Goal: Information Seeking & Learning: Learn about a topic

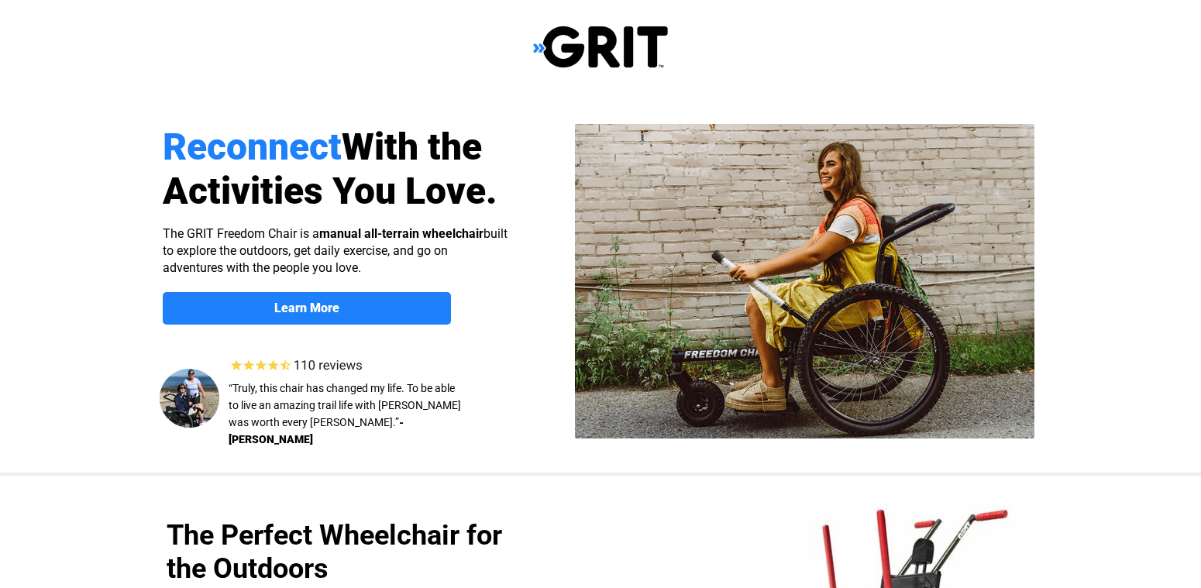
select select "US"
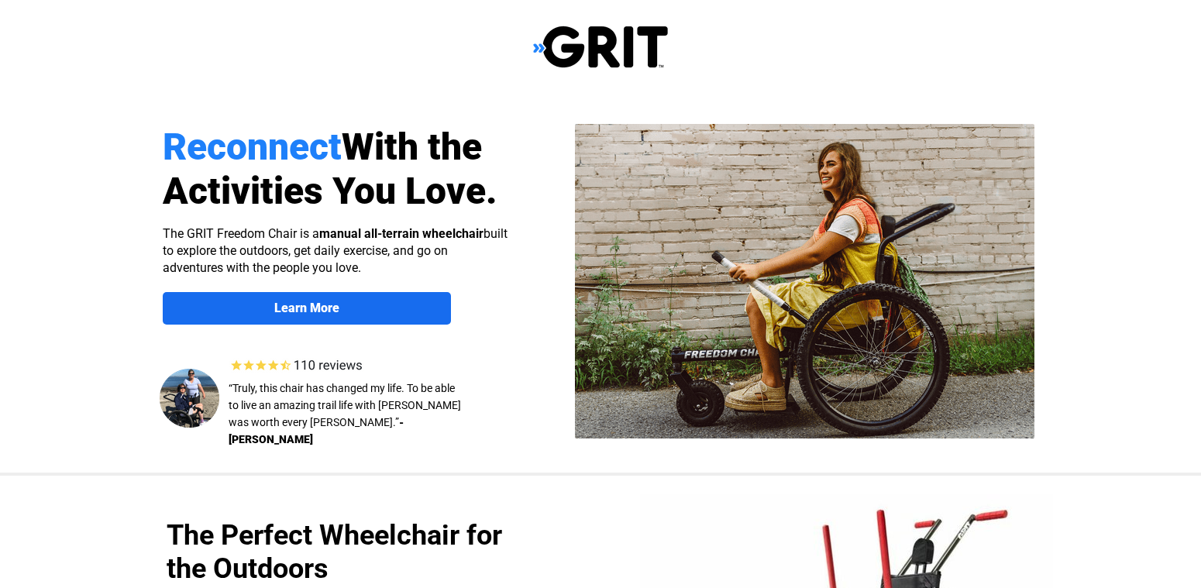
click at [441, 312] on span "Learn More" at bounding box center [307, 308] width 288 height 15
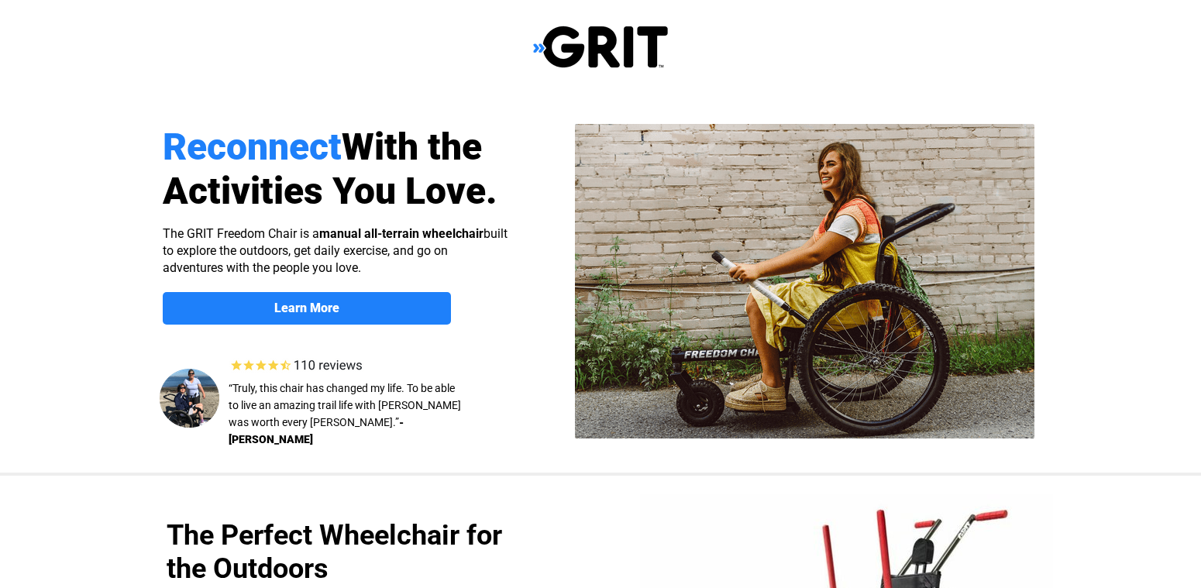
scroll to position [1197, 0]
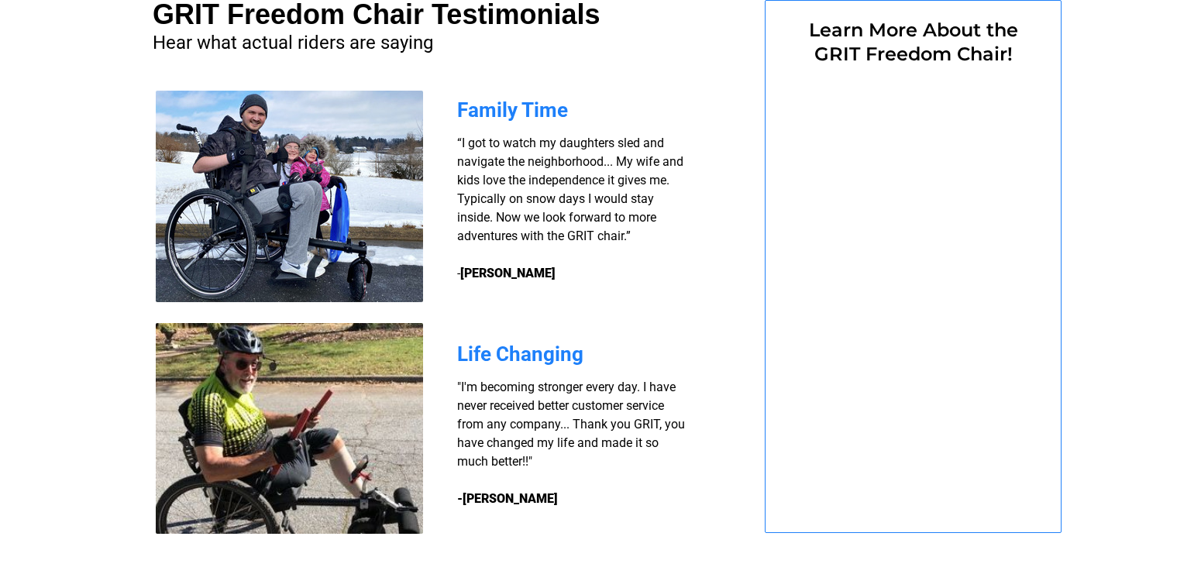
select select "US"
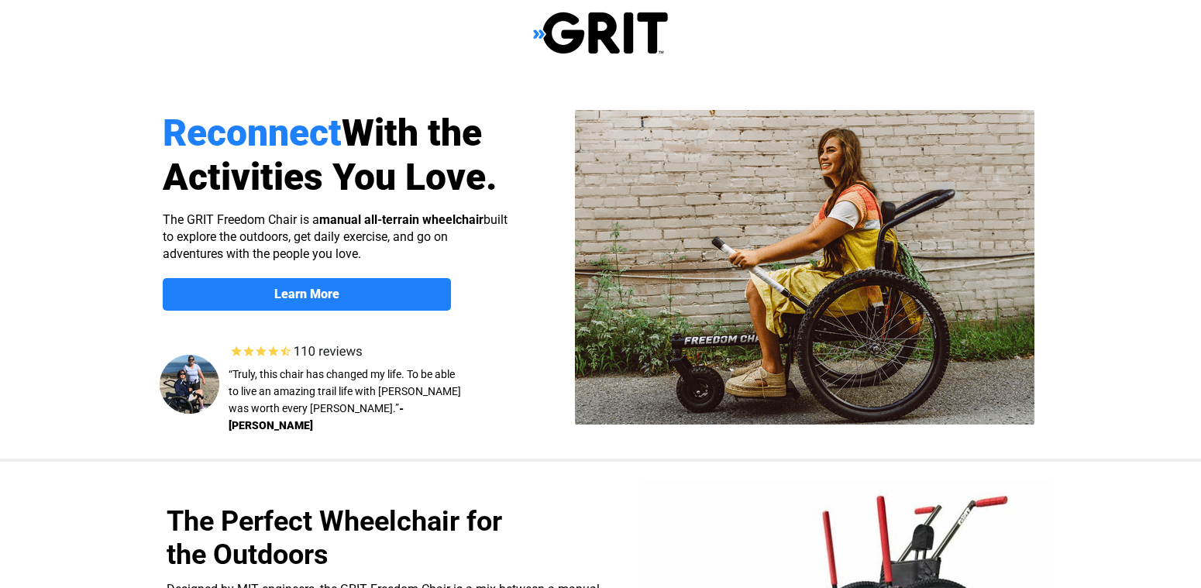
scroll to position [0, 0]
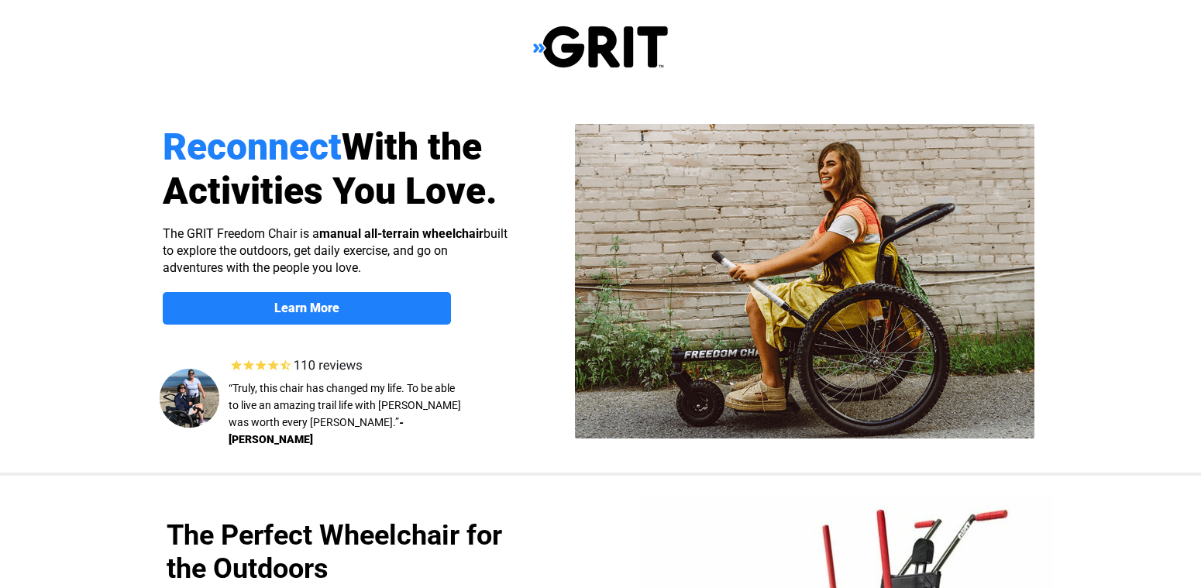
select select "US"
